Goal: Find specific page/section: Find specific page/section

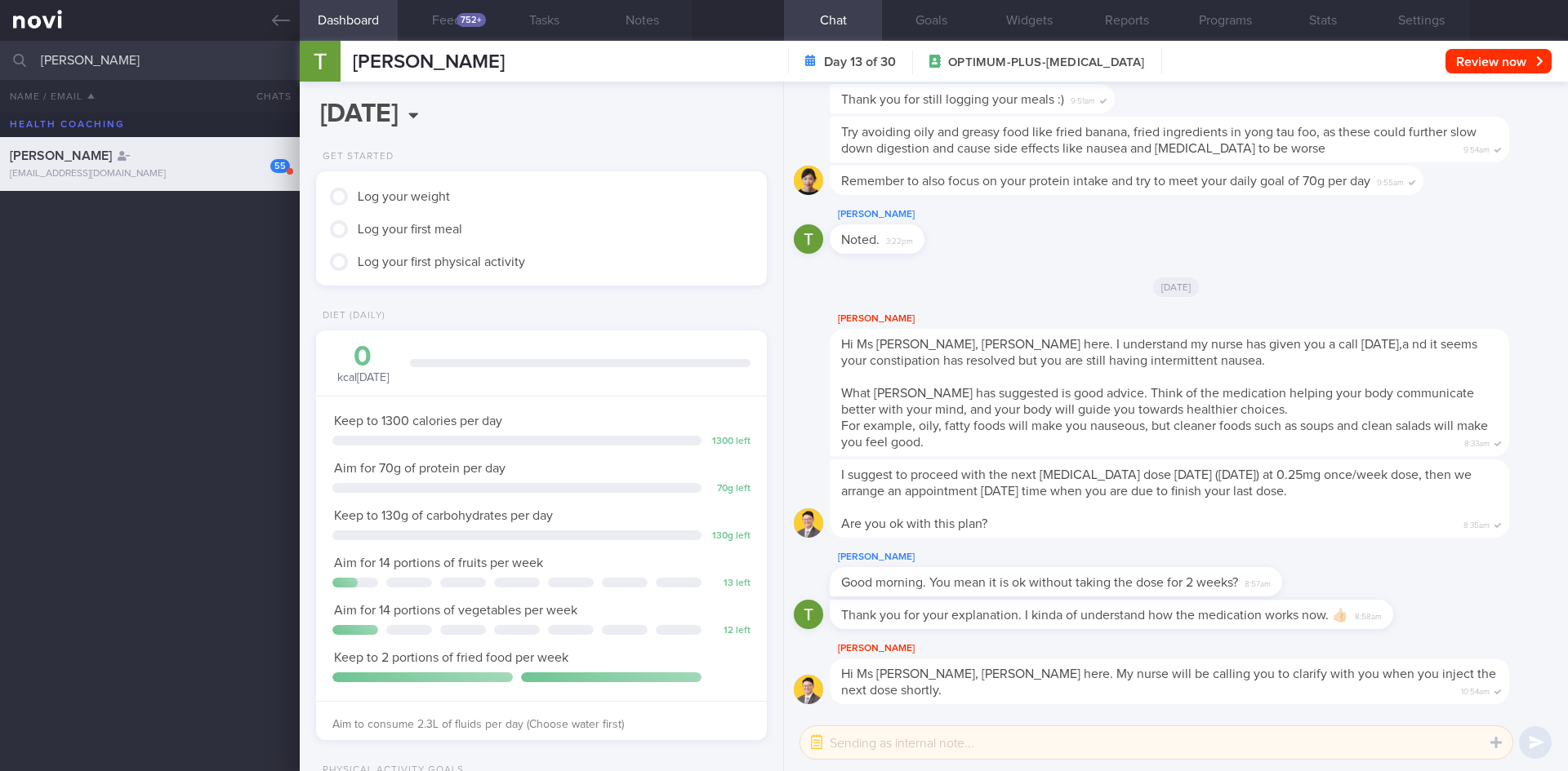
select select "7"
click at [0, 55] on input "[PERSON_NAME]" at bounding box center [784, 60] width 1568 height 39
type input "[PERSON_NAME]"
click at [259, 32] on link at bounding box center [150, 20] width 300 height 41
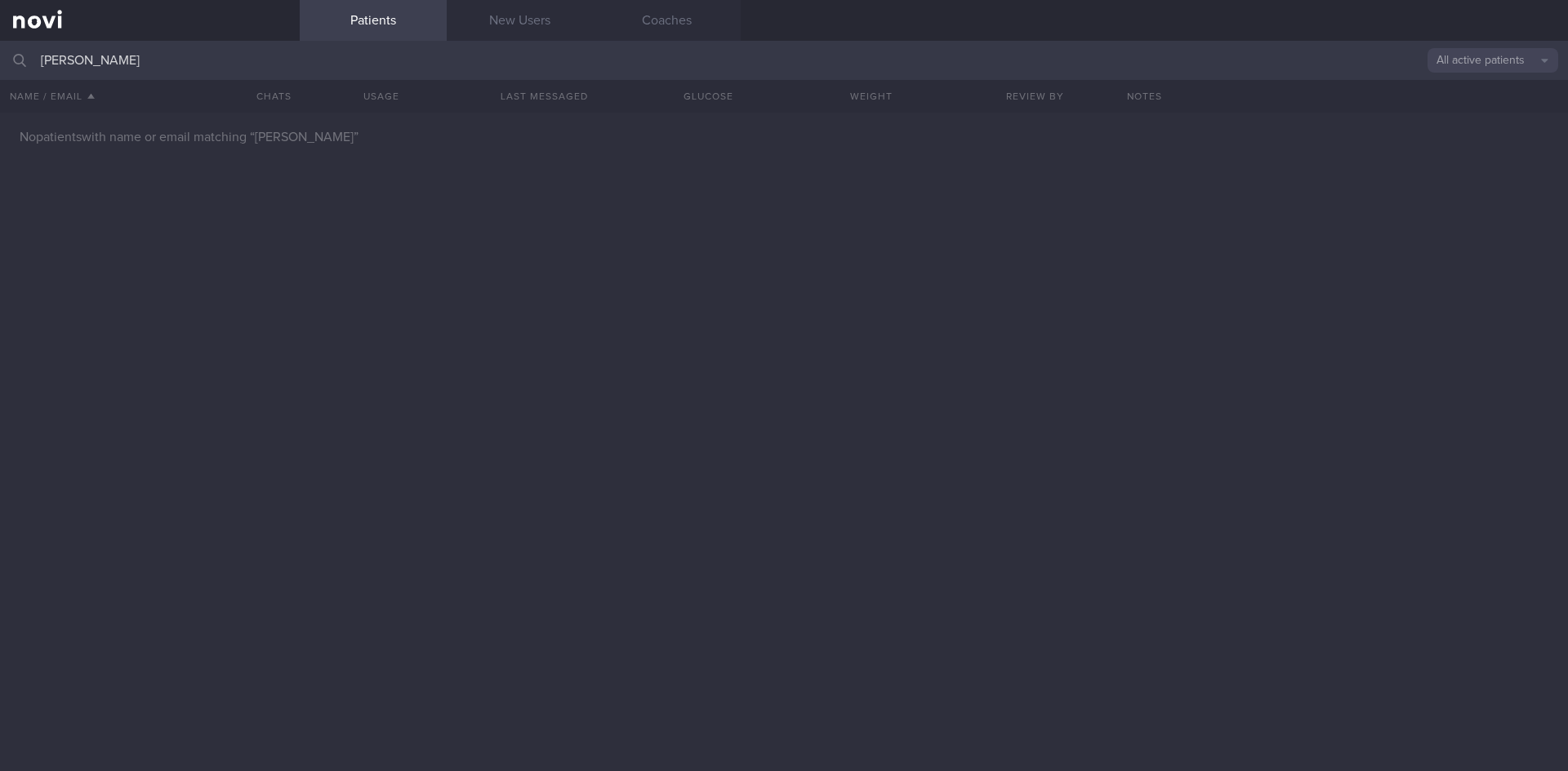
click at [1458, 76] on input "[PERSON_NAME]" at bounding box center [784, 60] width 1568 height 39
click at [1460, 73] on input "[PERSON_NAME]" at bounding box center [784, 60] width 1568 height 39
click at [1460, 70] on button "All active patients" at bounding box center [1492, 60] width 130 height 24
click at [1466, 128] on button "Archived patients" at bounding box center [1492, 137] width 130 height 24
click at [178, 72] on input "[PERSON_NAME]" at bounding box center [784, 60] width 1568 height 39
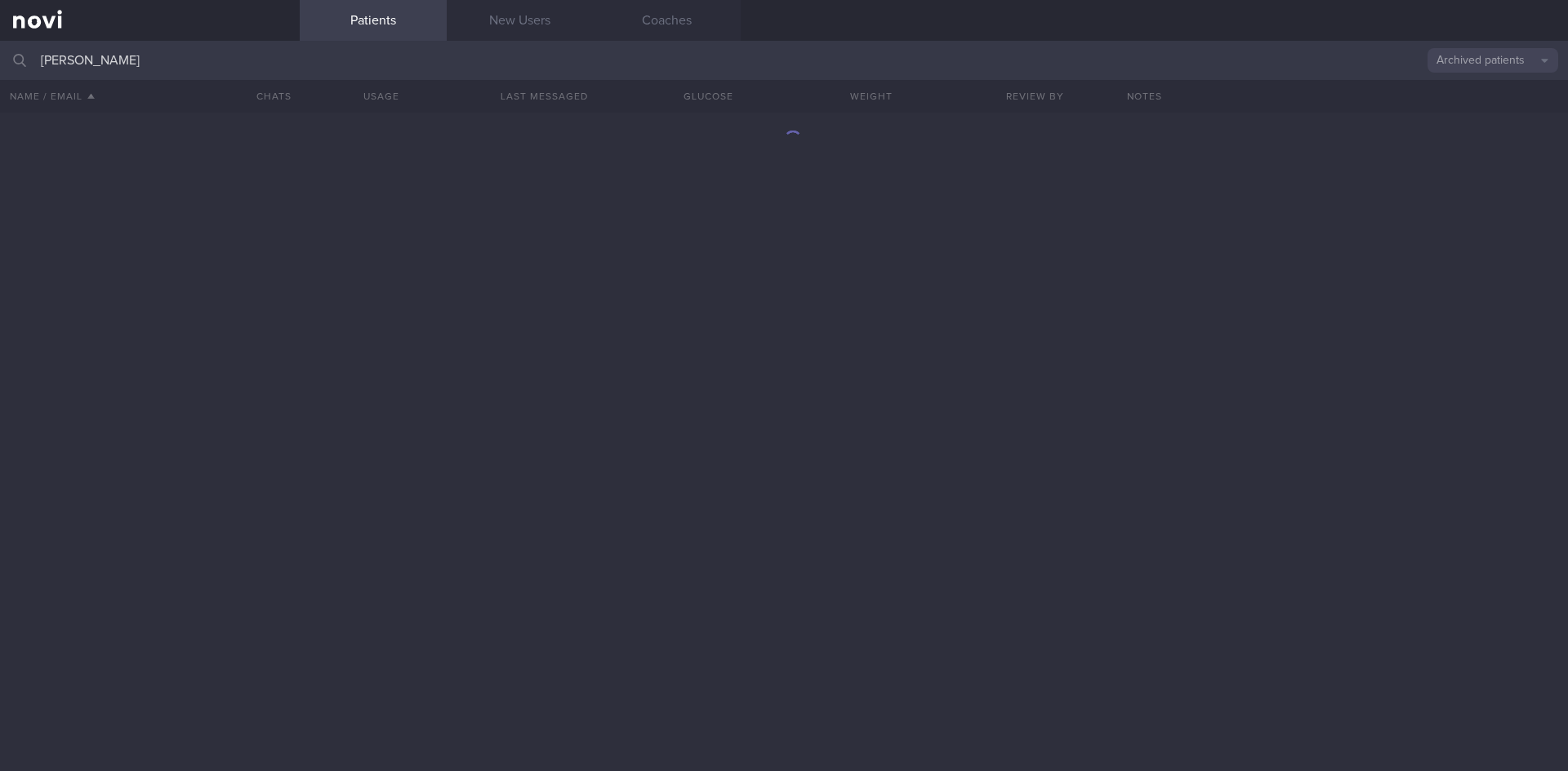
click at [198, 253] on div at bounding box center [784, 442] width 1568 height 659
